Goal: Task Accomplishment & Management: Complete application form

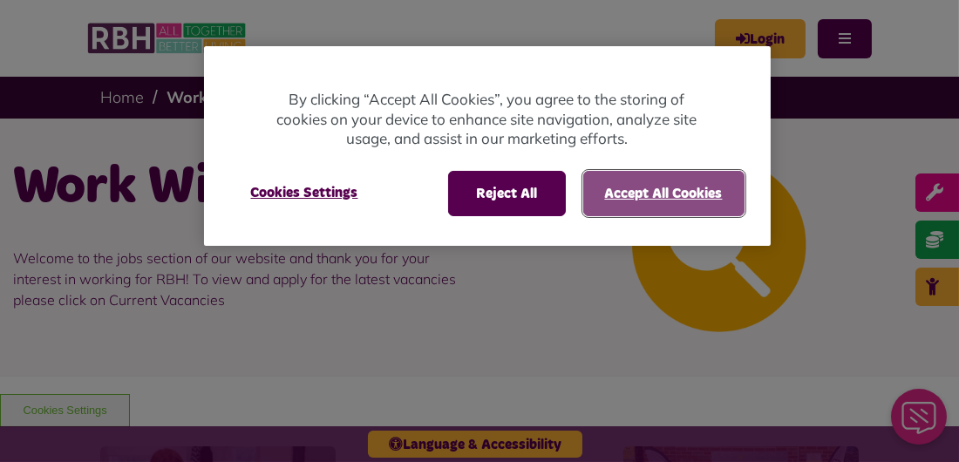
click at [711, 193] on button "Accept All Cookies" at bounding box center [663, 193] width 161 height 45
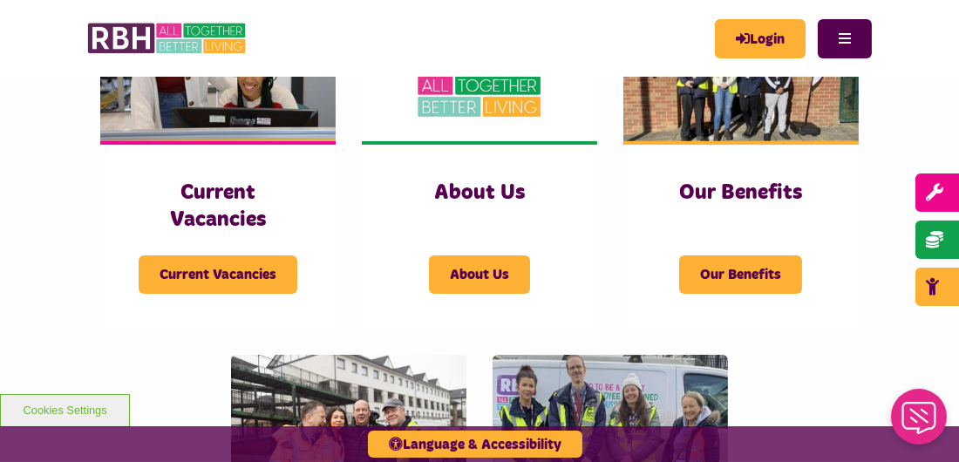
scroll to position [487, 0]
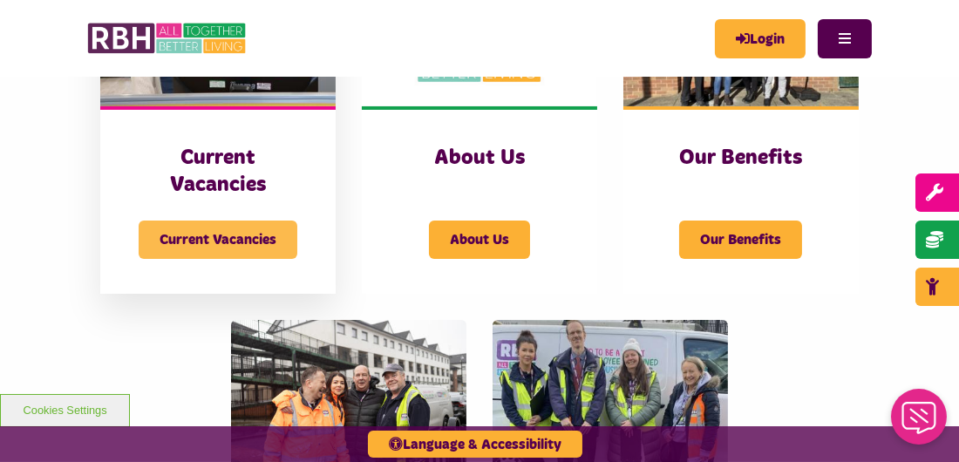
click at [239, 243] on span "Current Vacancies" at bounding box center [218, 239] width 159 height 38
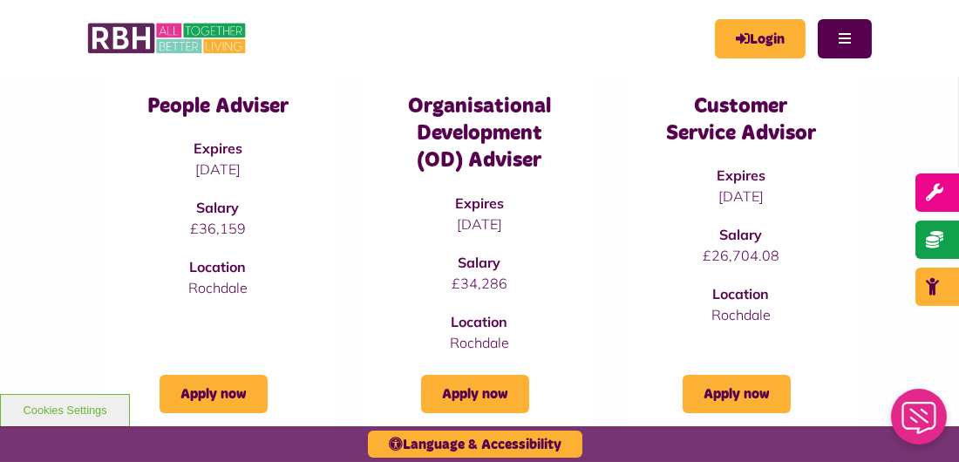
scroll to position [278, 0]
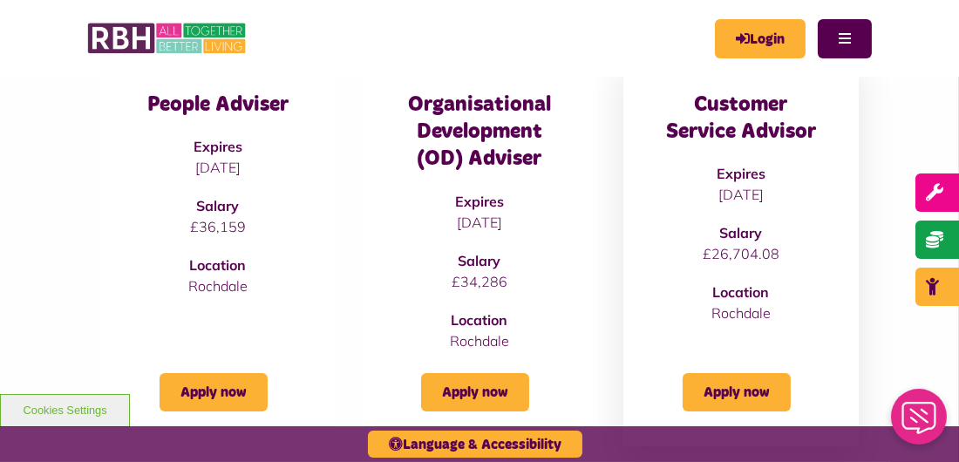
click at [779, 118] on h3 "Customer Service Advisor" at bounding box center [741, 119] width 166 height 54
click at [740, 394] on link "Apply now" at bounding box center [736, 392] width 108 height 38
